Goal: Communication & Community: Answer question/provide support

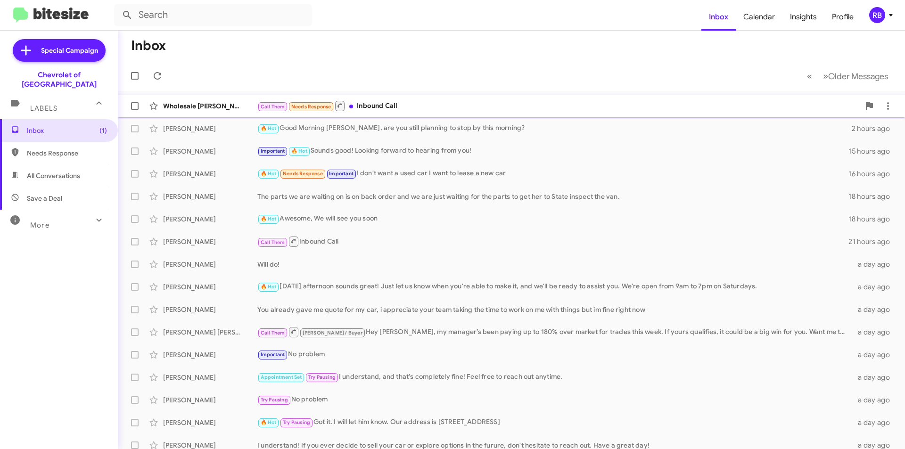
click at [438, 108] on div "Call Them Needs Response Inbound Call" at bounding box center [558, 106] width 602 height 12
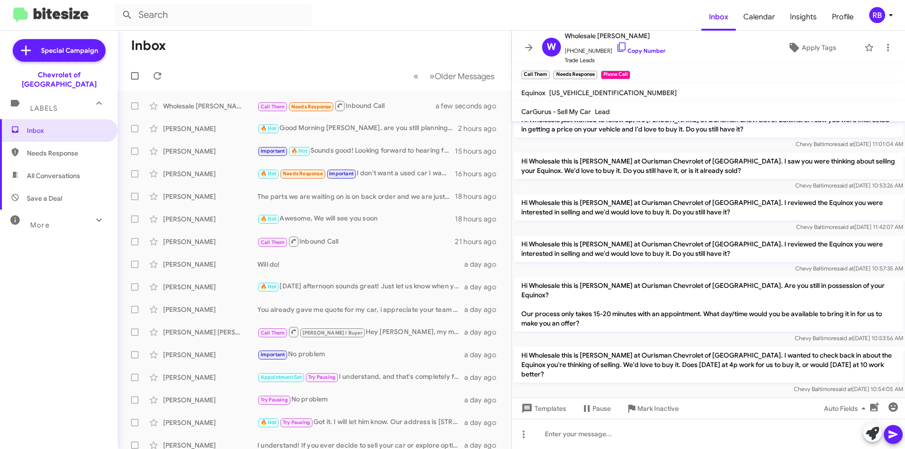
scroll to position [244, 0]
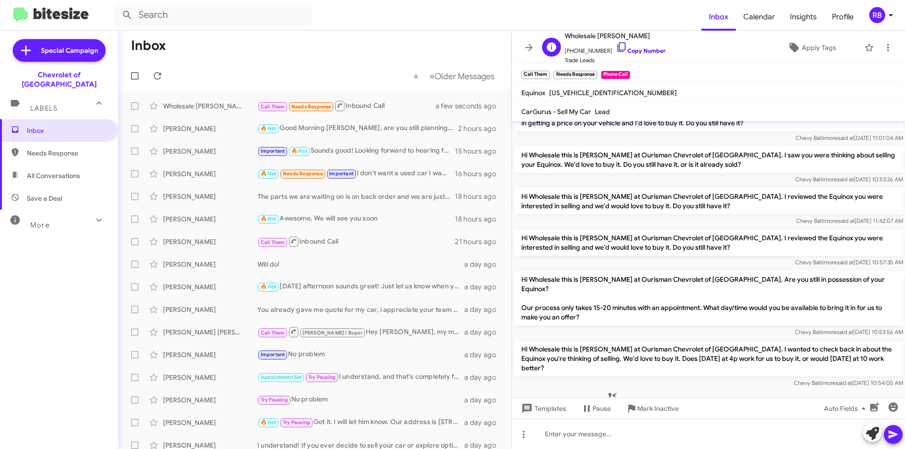
click at [644, 49] on link "Copy Number" at bounding box center [640, 50] width 49 height 7
